Goal: Task Accomplishment & Management: Complete application form

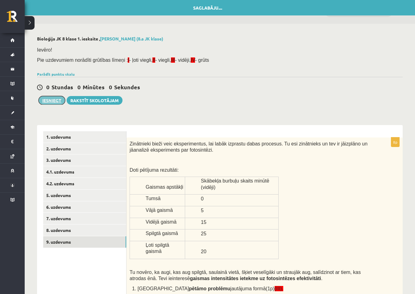
click at [55, 99] on button "Iesniegt" at bounding box center [52, 100] width 27 height 9
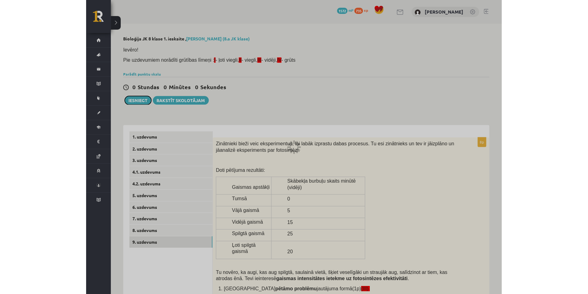
scroll to position [16, 0]
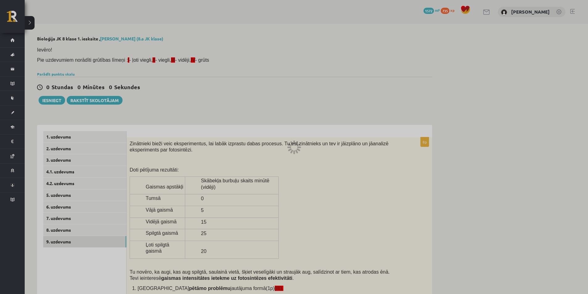
click at [372, 207] on div at bounding box center [294, 147] width 588 height 294
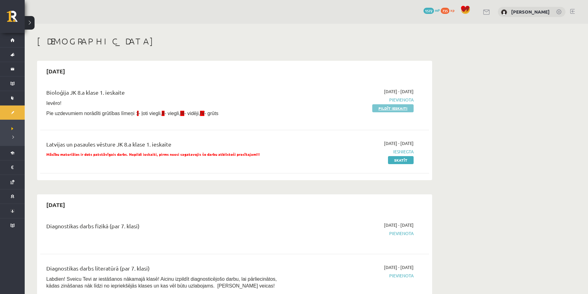
click at [401, 111] on link "Pildīt ieskaiti" at bounding box center [392, 108] width 41 height 8
click at [385, 111] on link "Pildīt ieskaiti" at bounding box center [392, 108] width 41 height 8
click at [411, 110] on link "Skatīt" at bounding box center [401, 108] width 26 height 8
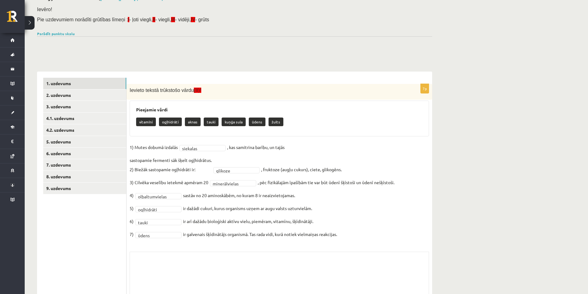
scroll to position [82, 0]
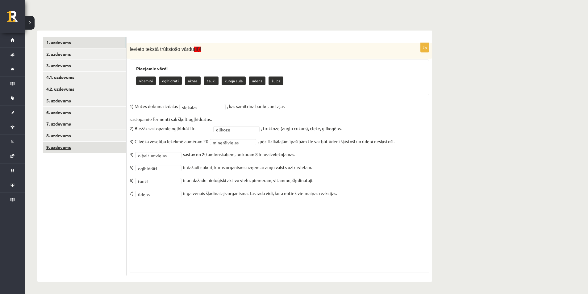
click at [78, 143] on link "9. uzdevums" at bounding box center [84, 147] width 83 height 11
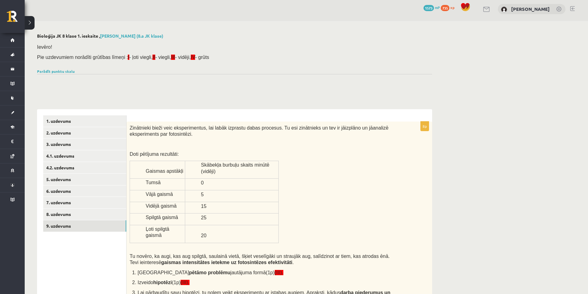
scroll to position [0, 0]
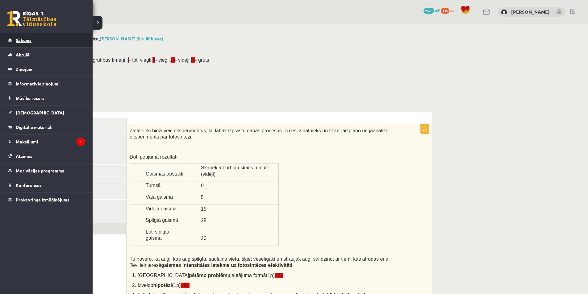
click at [17, 41] on span "Sākums" at bounding box center [24, 40] width 16 height 6
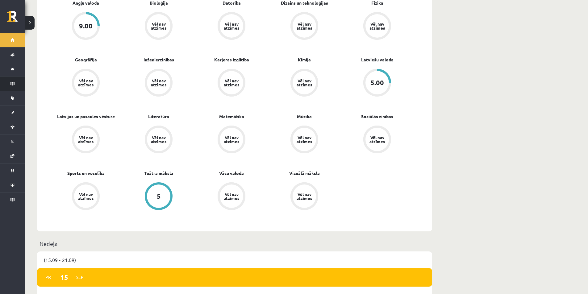
scroll to position [154, 0]
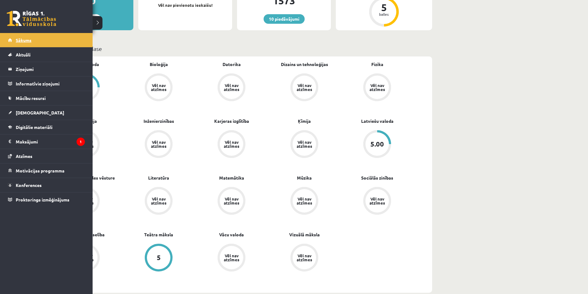
click at [13, 37] on link "Sākums" at bounding box center [46, 40] width 77 height 14
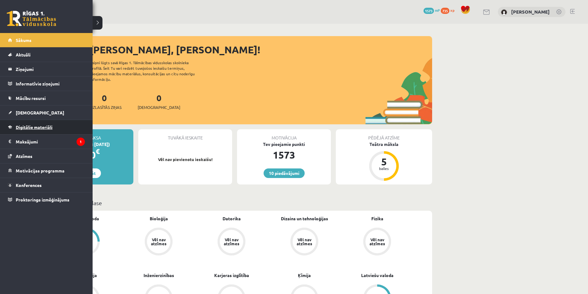
click at [35, 126] on span "Digitālie materiāli" at bounding box center [34, 127] width 37 height 6
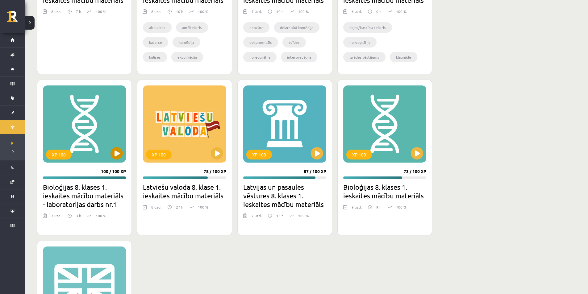
scroll to position [322, 0]
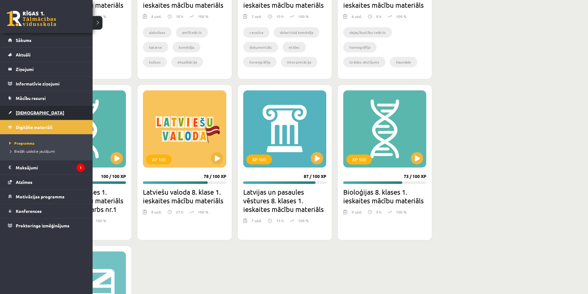
click at [10, 108] on link "[DEMOGRAPHIC_DATA]" at bounding box center [46, 113] width 77 height 14
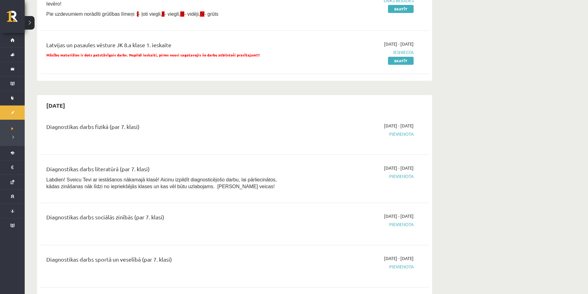
scroll to position [93, 0]
